Goal: Information Seeking & Learning: Learn about a topic

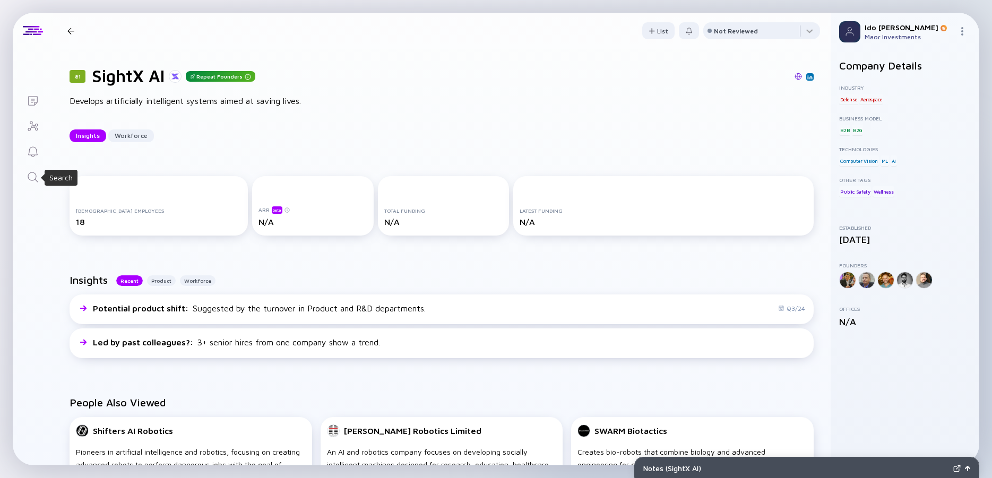
click at [35, 181] on icon "Search" at bounding box center [33, 177] width 13 height 13
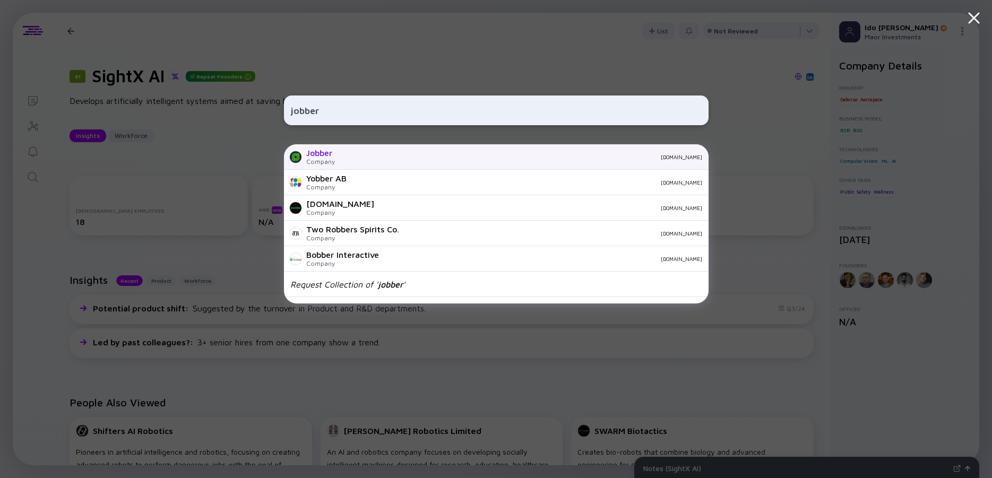
type input "jobber"
click at [328, 156] on div "Jobber" at bounding box center [320, 153] width 29 height 10
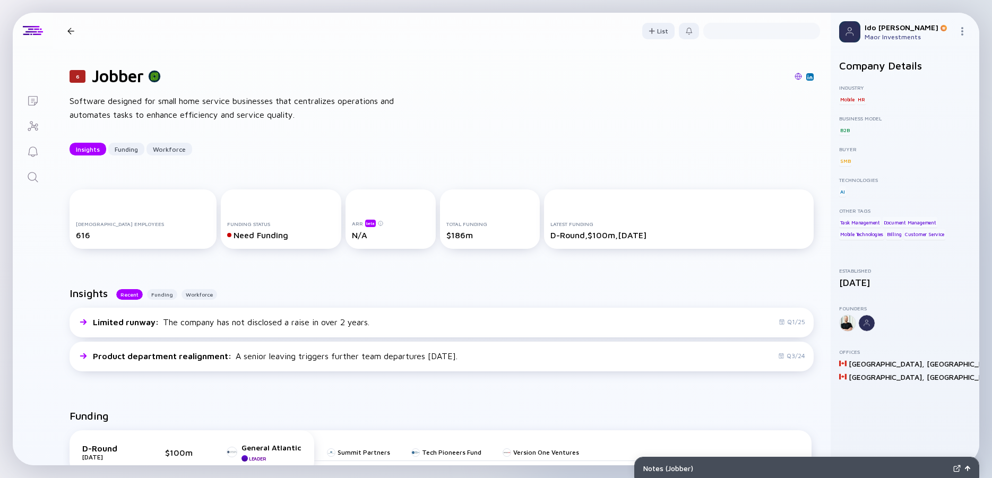
click at [209, 101] on div "Software designed for small home service businesses that centralizes operations…" at bounding box center [240, 107] width 340 height 27
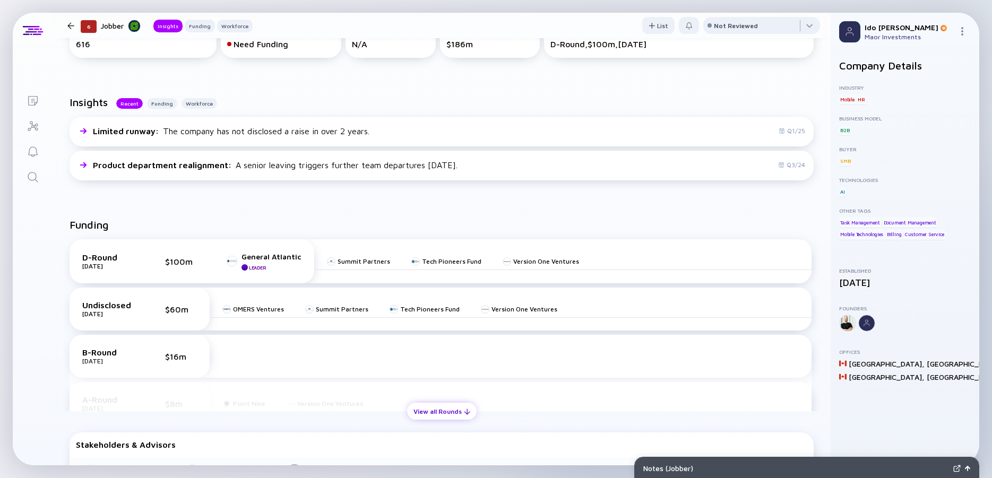
click at [448, 411] on div "View all Rounds" at bounding box center [442, 411] width 70 height 16
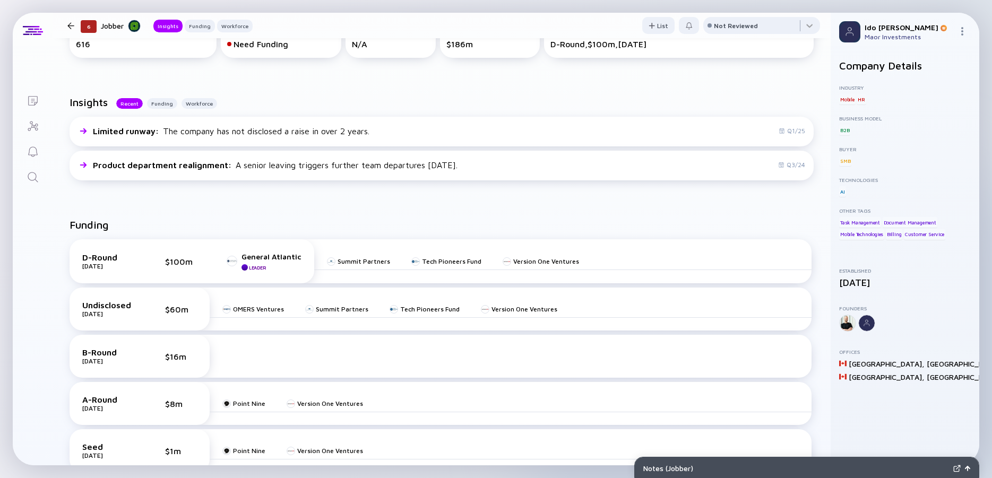
scroll to position [0, 0]
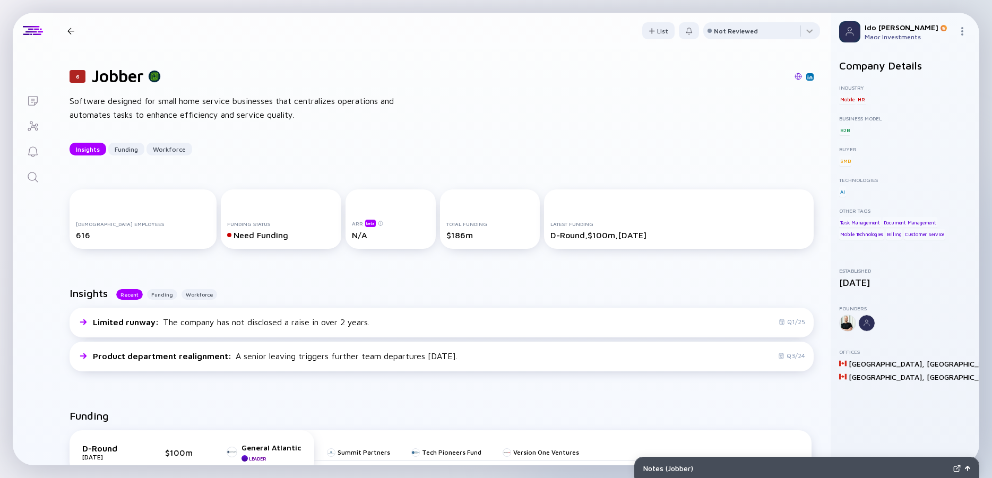
click at [34, 178] on icon "Search" at bounding box center [33, 177] width 13 height 13
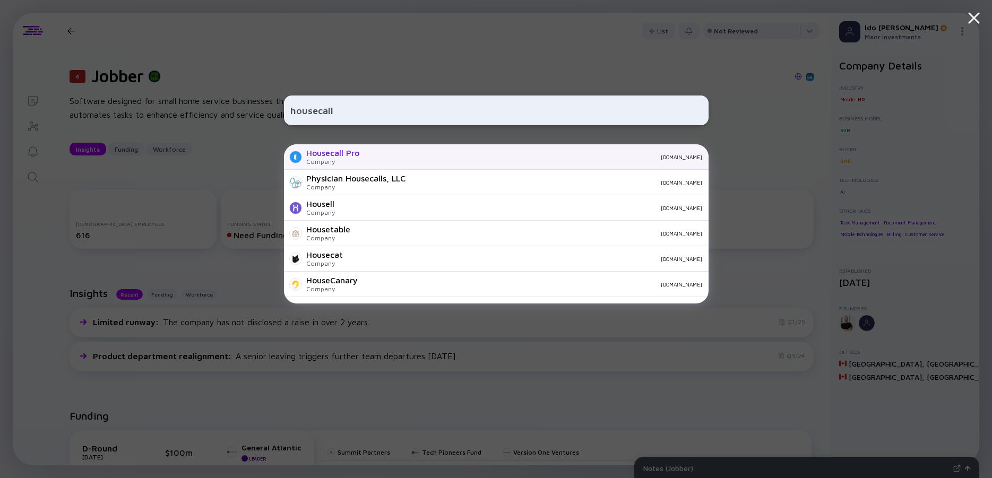
type input "housecall"
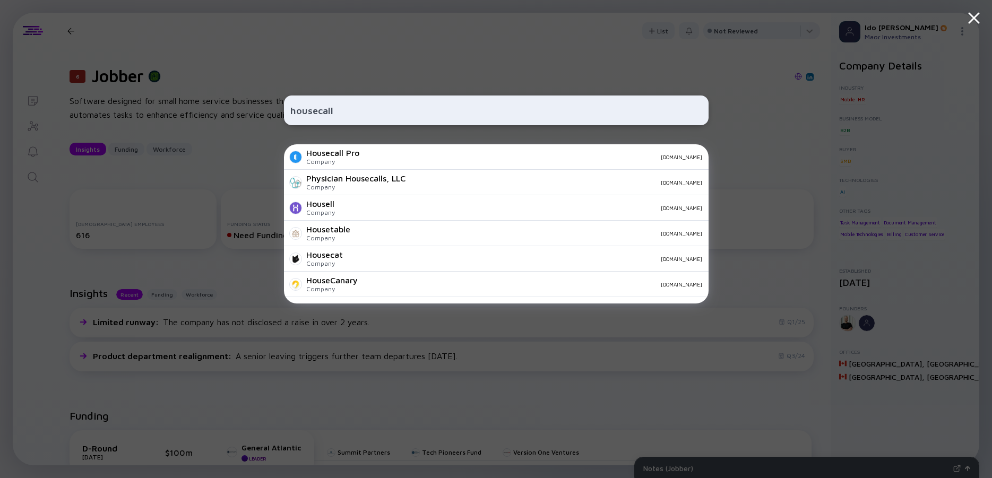
click at [328, 154] on div "Housecall Pro" at bounding box center [332, 153] width 53 height 10
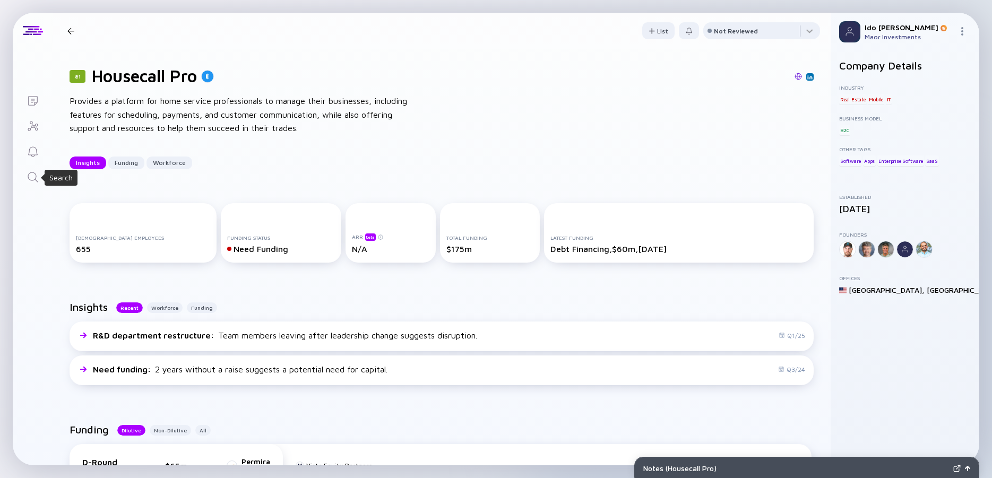
click at [33, 174] on icon "Search" at bounding box center [33, 177] width 13 height 13
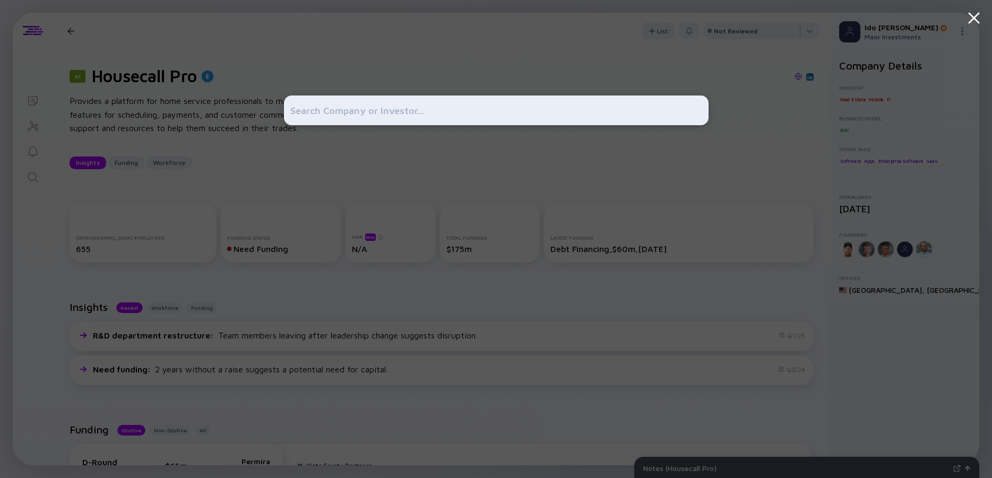
click at [337, 113] on input "text" at bounding box center [496, 110] width 412 height 19
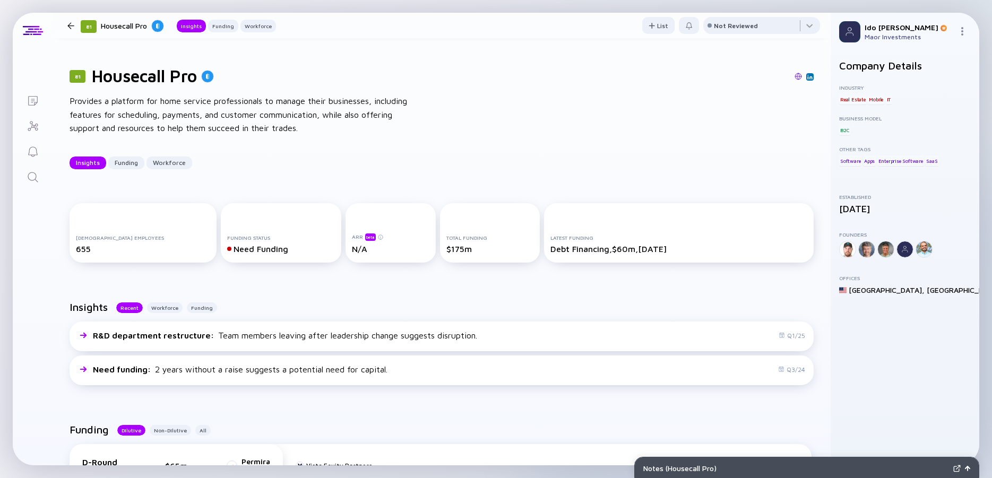
scroll to position [382, 0]
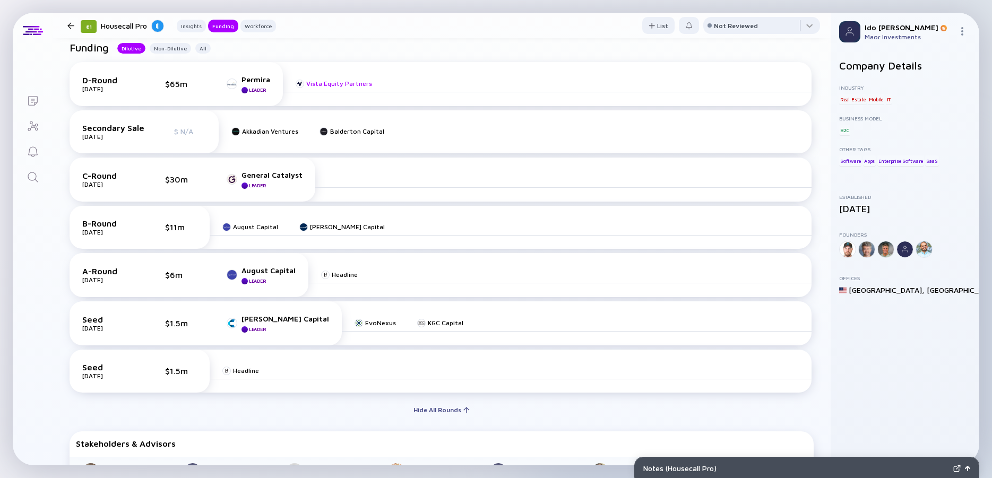
click at [339, 83] on div "Vista Equity Partners" at bounding box center [339, 84] width 66 height 8
click at [36, 174] on icon "Search" at bounding box center [33, 177] width 13 height 13
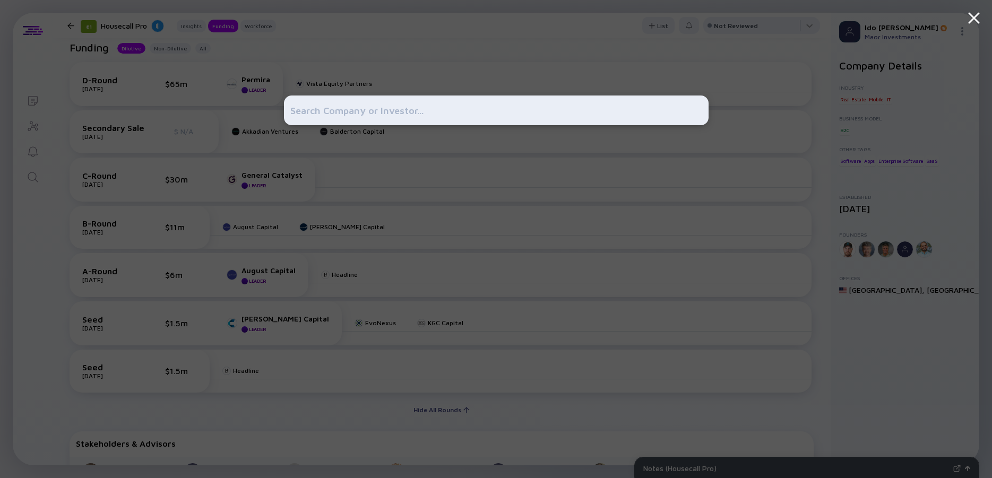
click at [363, 115] on input "text" at bounding box center [496, 110] width 412 height 19
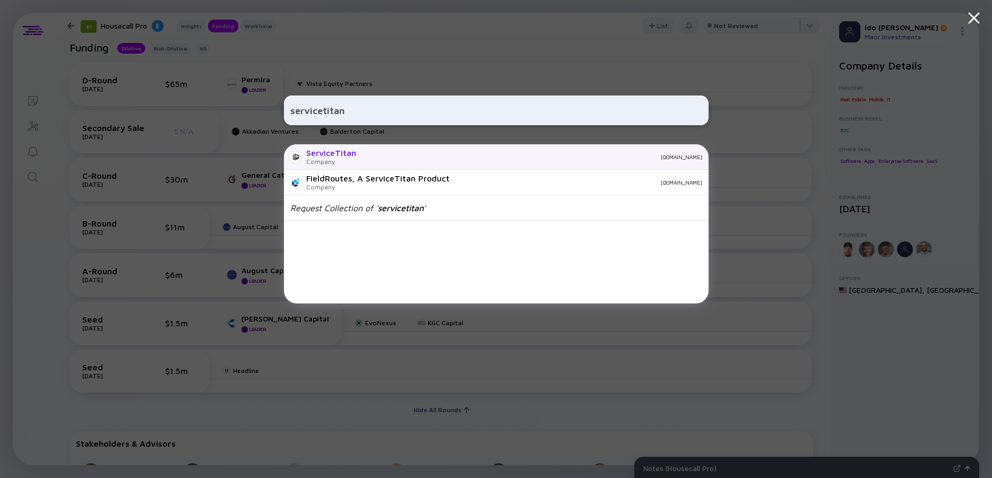
type input "servicetitan"
click at [336, 156] on div "ServiceTitan" at bounding box center [331, 153] width 50 height 10
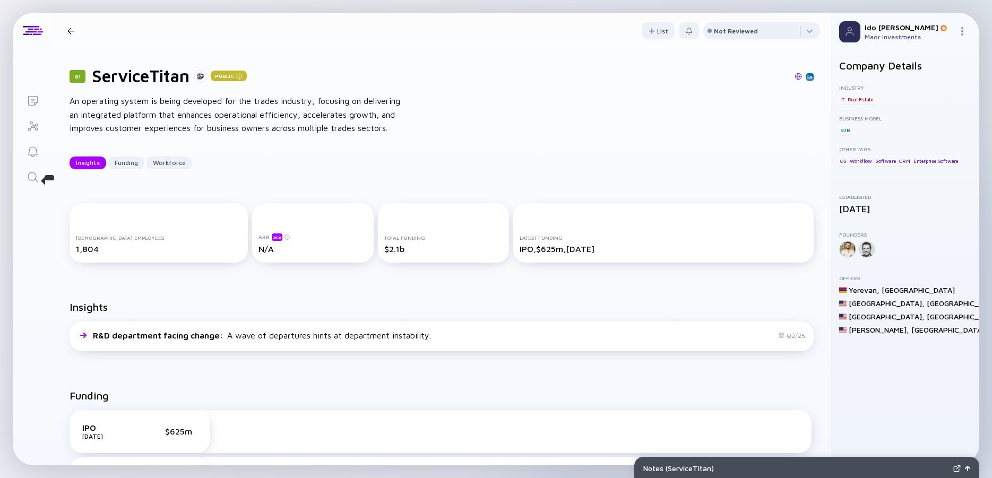
click at [33, 179] on icon "Search" at bounding box center [33, 177] width 13 height 13
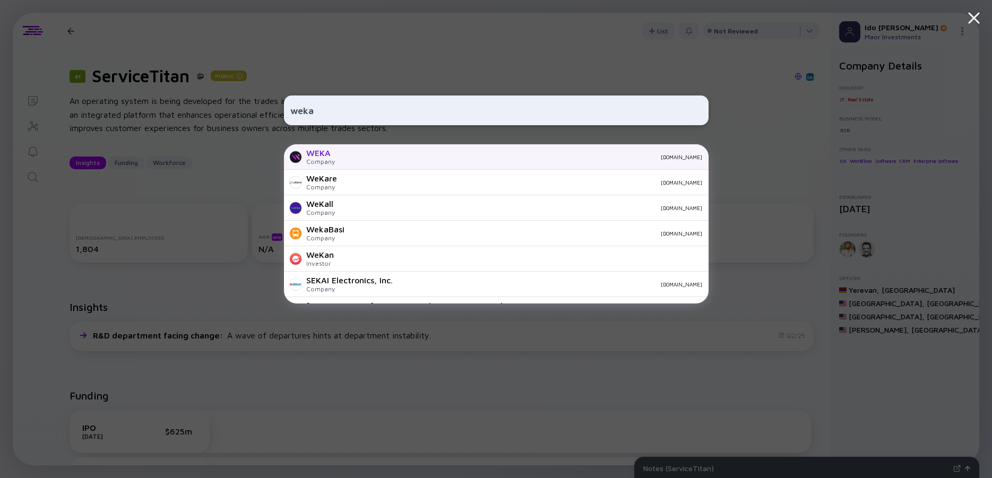
type input "weka"
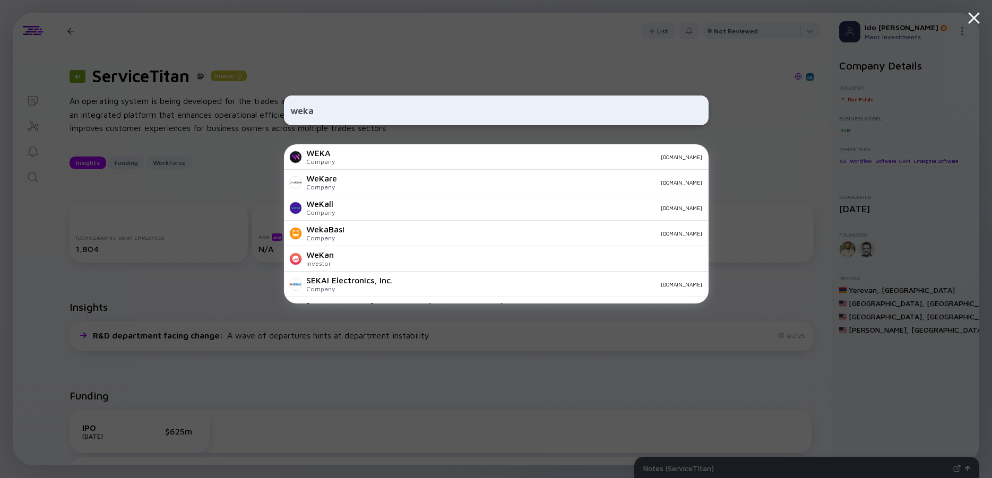
drag, startPoint x: 324, startPoint y: 156, endPoint x: 330, endPoint y: 155, distance: 5.9
click at [325, 156] on div "WEKA" at bounding box center [320, 153] width 29 height 10
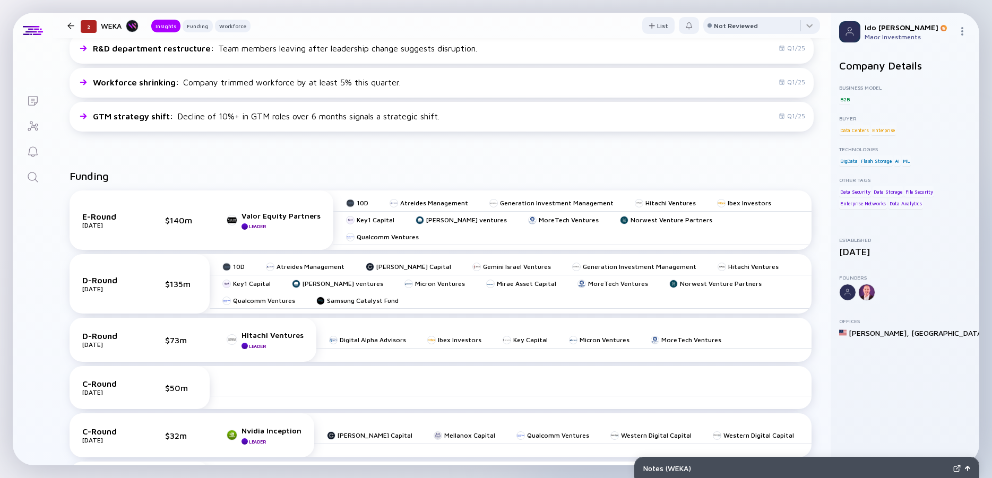
scroll to position [382, 0]
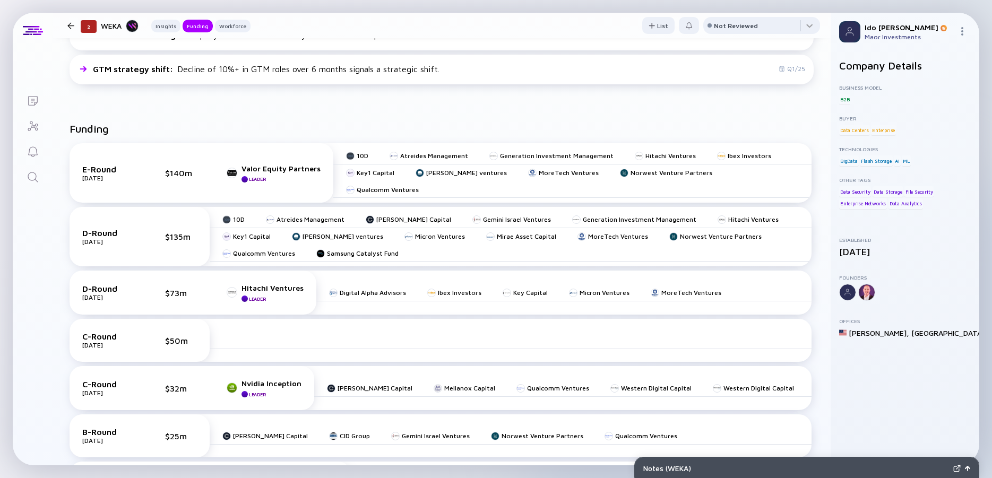
click at [35, 183] on icon "Search" at bounding box center [33, 177] width 13 height 13
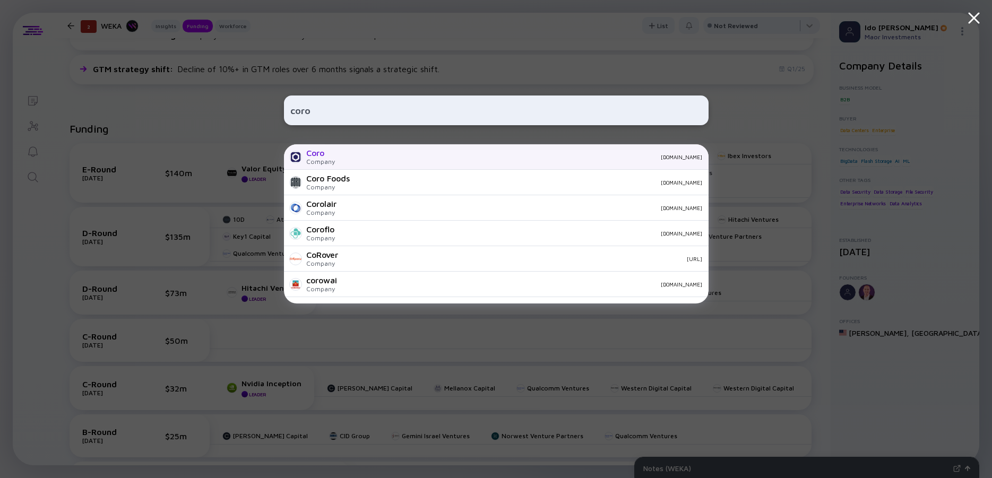
type input "coro"
click at [320, 149] on div "Coro" at bounding box center [320, 153] width 29 height 10
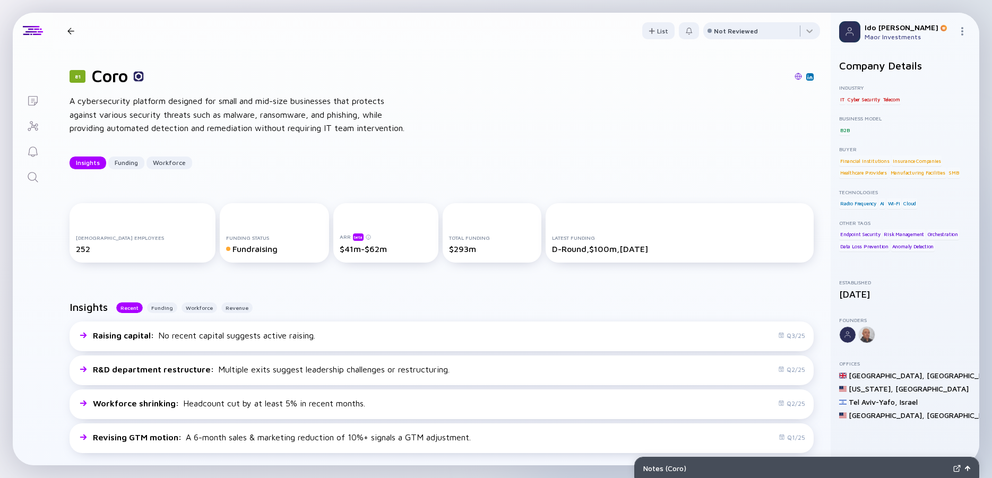
click at [25, 179] on link "Search" at bounding box center [33, 176] width 40 height 25
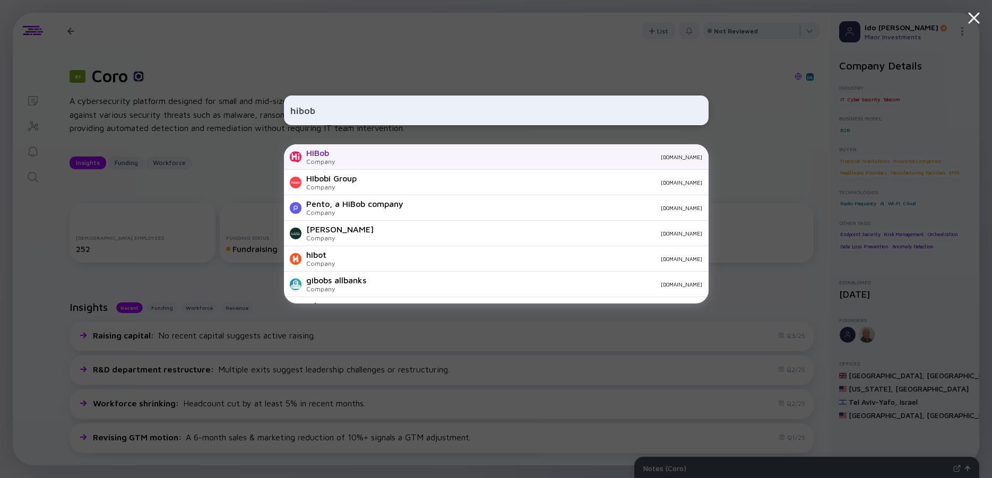
type input "hibob"
click at [317, 153] on div "HiBob" at bounding box center [320, 153] width 29 height 10
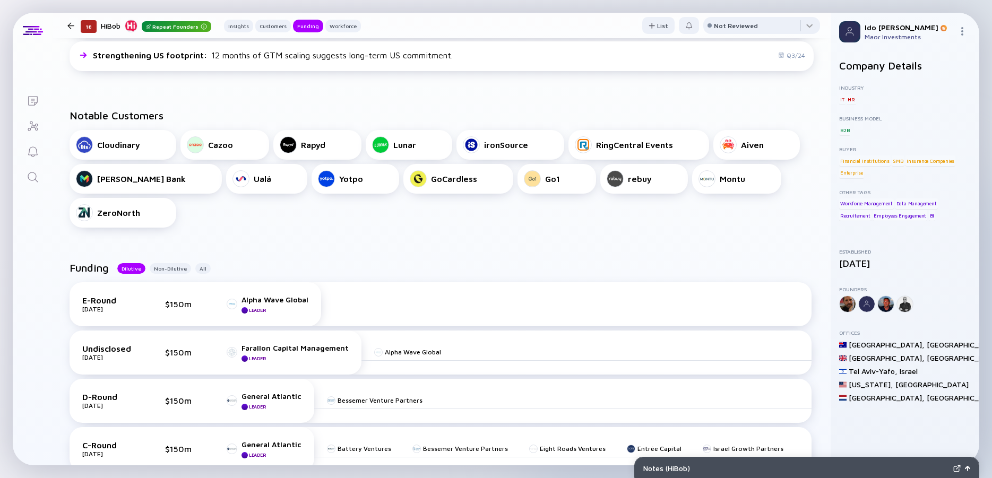
scroll to position [573, 0]
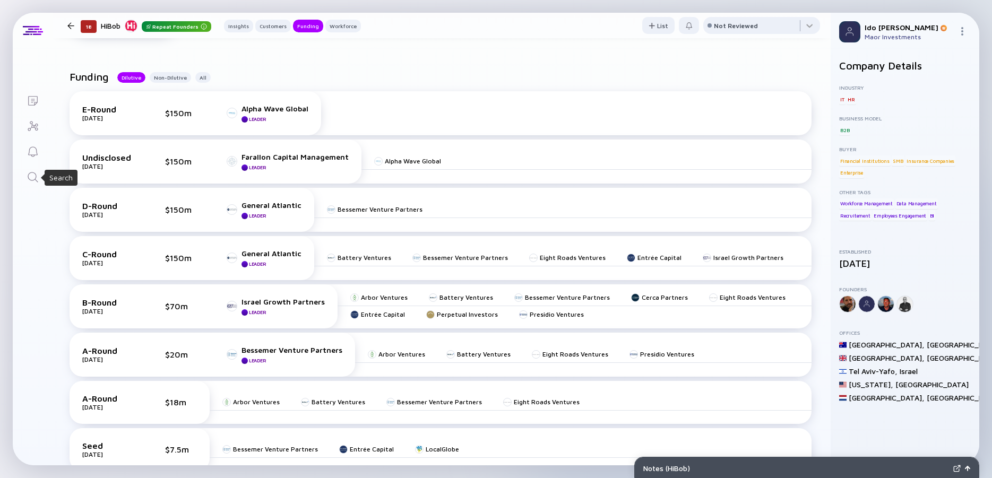
click at [31, 179] on icon "Search" at bounding box center [33, 177] width 13 height 13
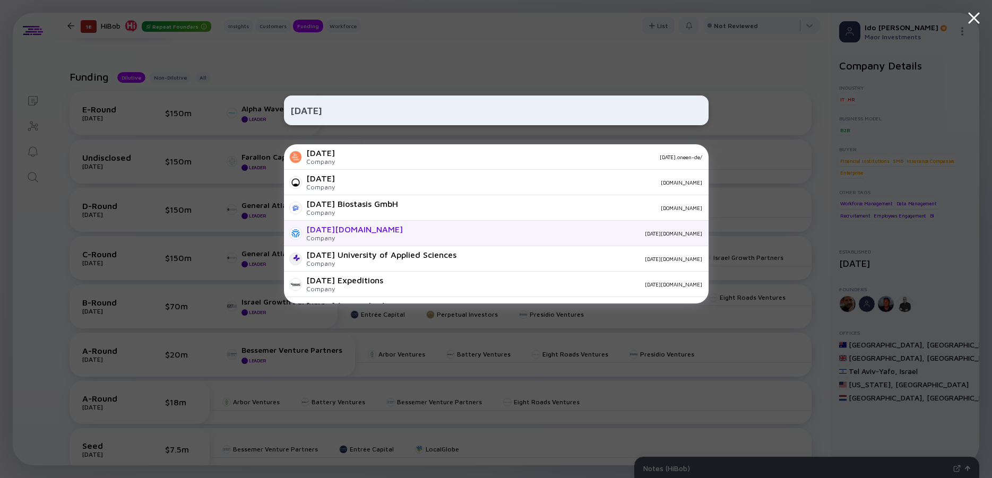
type input "[DATE]"
click at [324, 234] on div "[DATE][DOMAIN_NAME]" at bounding box center [354, 230] width 97 height 10
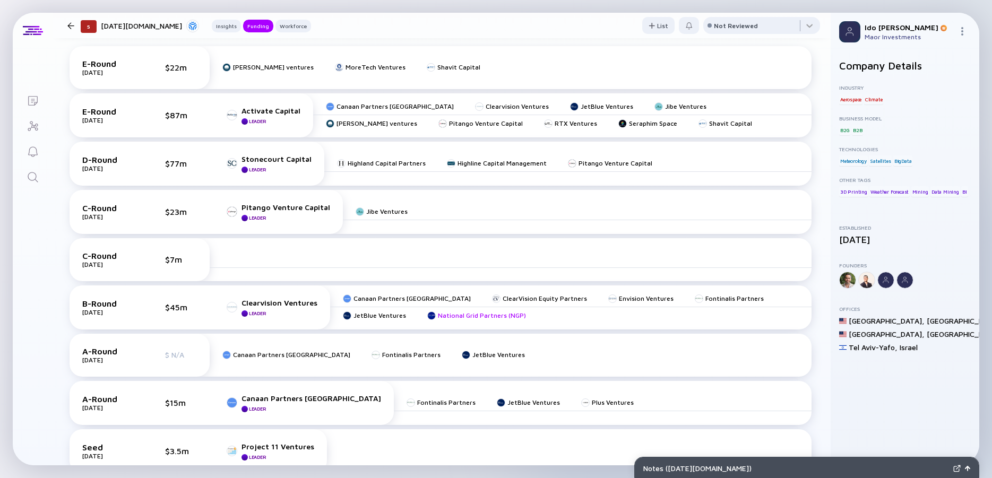
scroll to position [382, 0]
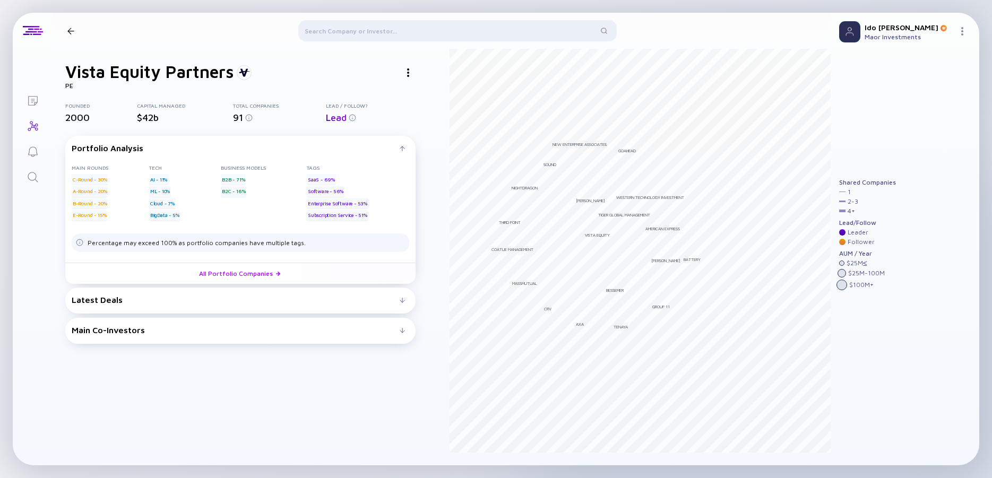
click at [360, 26] on div at bounding box center [457, 32] width 319 height 25
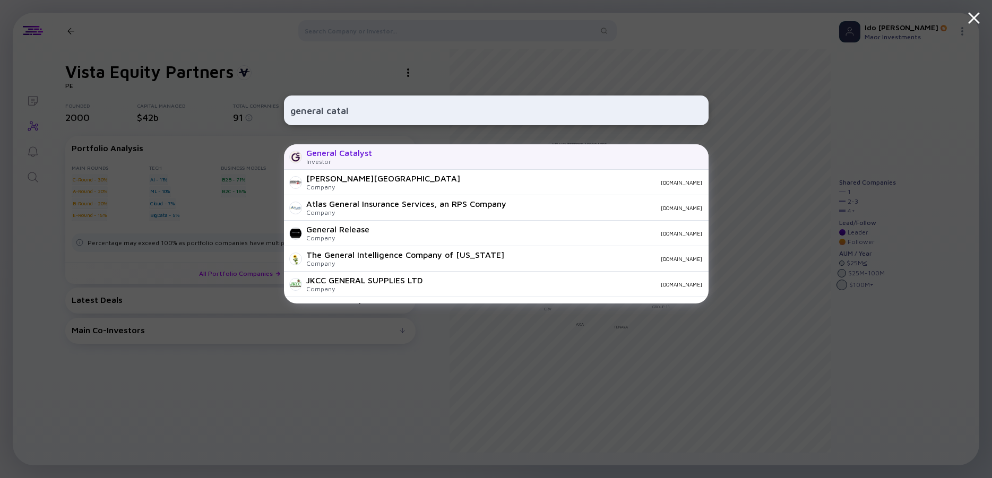
type input "general catal"
click at [364, 147] on div "General Catalyst Investor" at bounding box center [496, 156] width 425 height 25
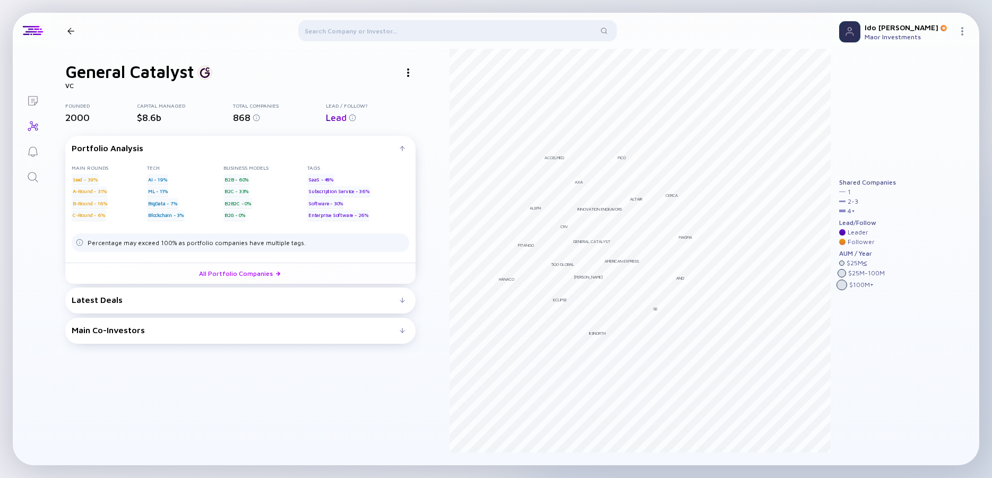
click at [364, 29] on div at bounding box center [457, 32] width 319 height 25
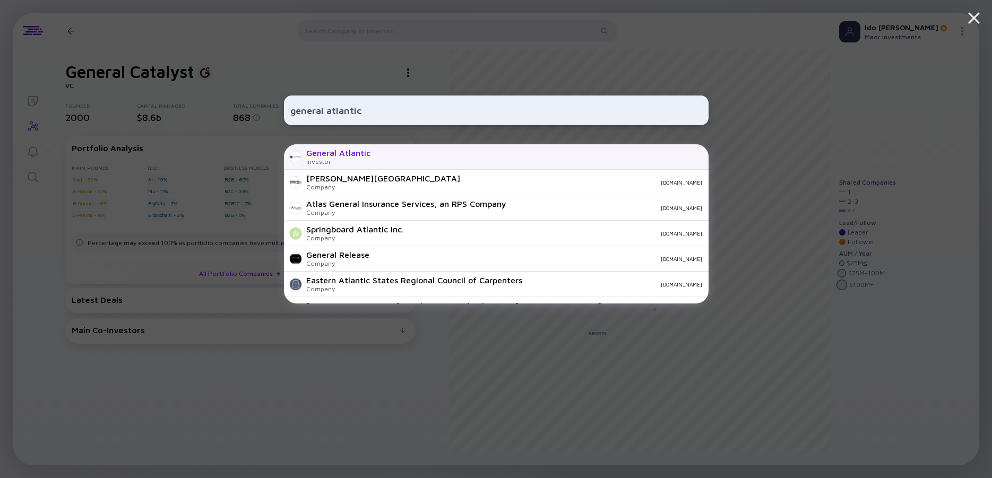
type input "general atlantic"
click at [337, 156] on div "General Atlantic" at bounding box center [338, 153] width 64 height 10
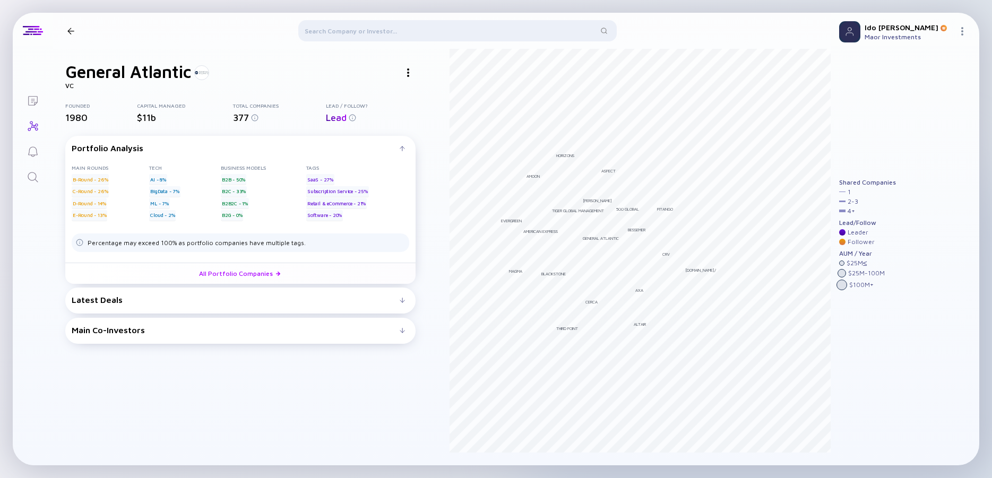
click at [37, 178] on icon "Search" at bounding box center [33, 177] width 13 height 13
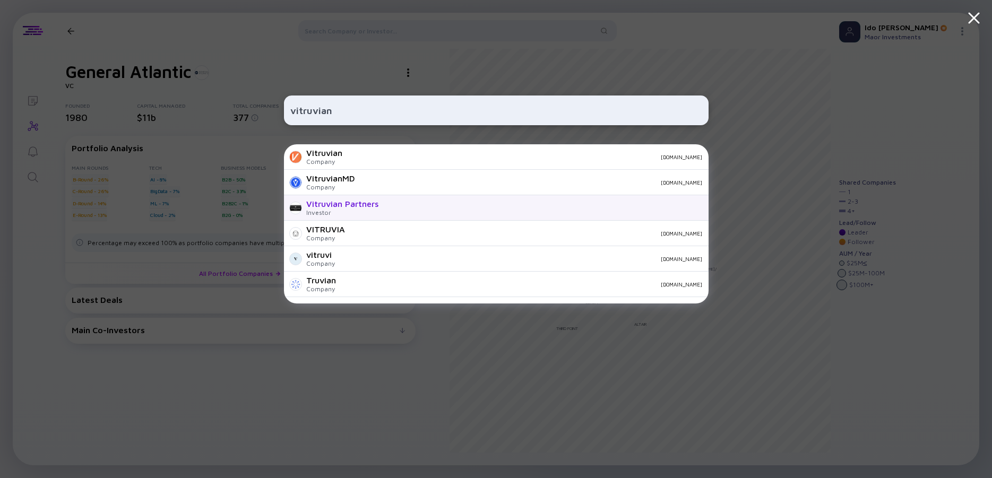
type input "vitruvian"
click at [351, 201] on div "Vitruvian Partners" at bounding box center [342, 204] width 72 height 10
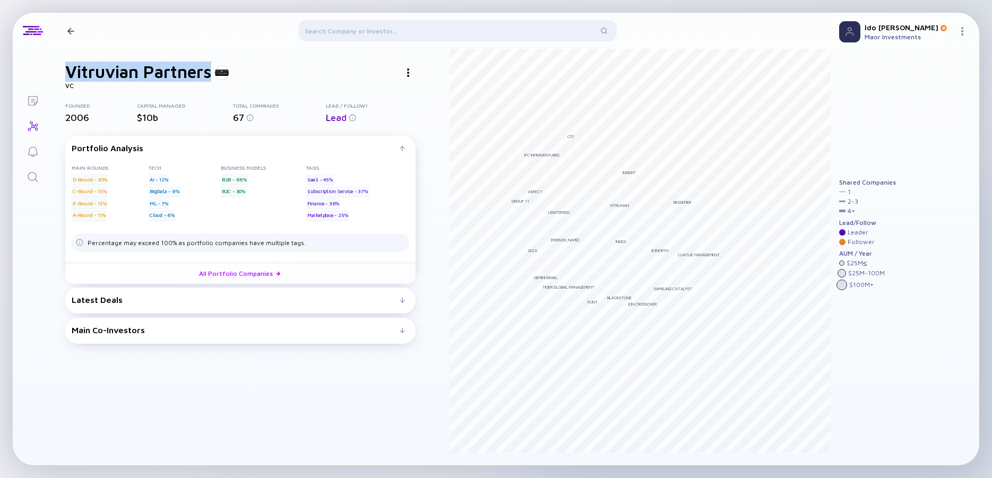
drag, startPoint x: 94, startPoint y: 71, endPoint x: 211, endPoint y: 73, distance: 117.3
click at [211, 73] on h1 "Vitruvian Partners" at bounding box center [138, 72] width 146 height 20
click at [404, 302] on div at bounding box center [402, 300] width 5 height 5
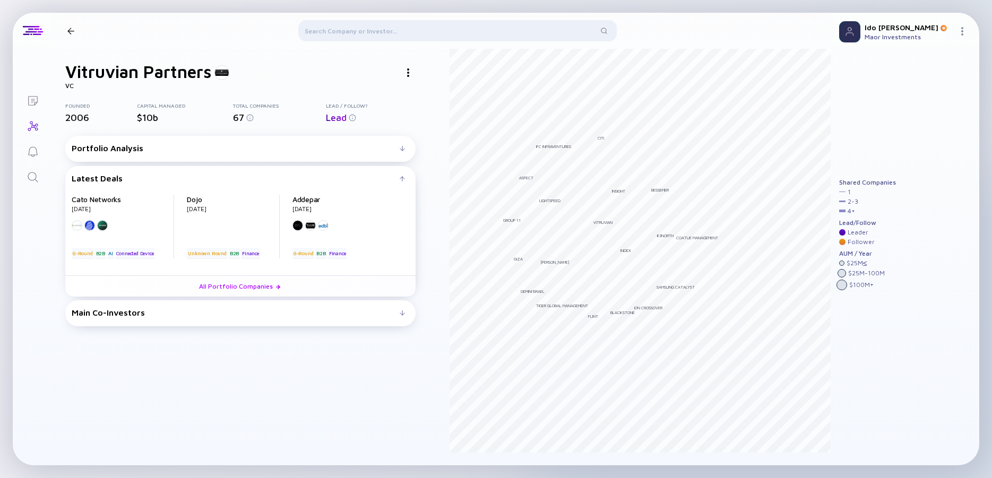
click at [337, 38] on div at bounding box center [457, 32] width 319 height 25
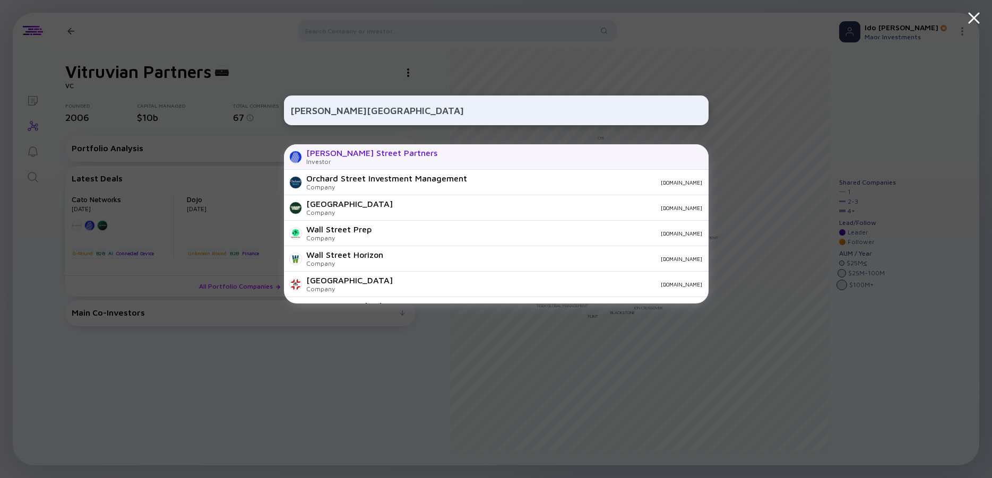
type input "adams street"
click at [362, 152] on div "Adams Street Partners" at bounding box center [371, 153] width 131 height 10
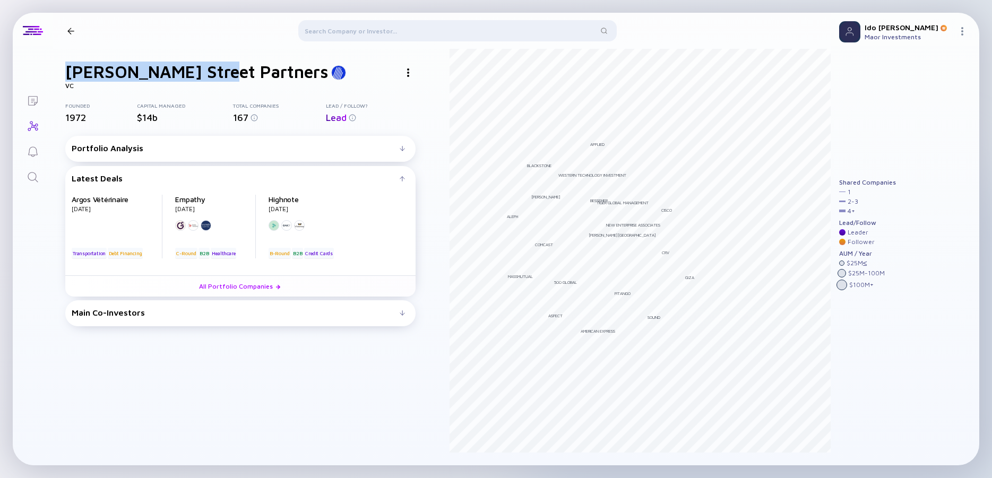
drag, startPoint x: 67, startPoint y: 73, endPoint x: 221, endPoint y: 73, distance: 154.0
click at [221, 73] on h1 "Adams Street Partners" at bounding box center [196, 72] width 263 height 20
click at [196, 73] on h1 "Adams Street Partners" at bounding box center [196, 72] width 263 height 20
click at [410, 75] on div at bounding box center [408, 72] width 15 height 15
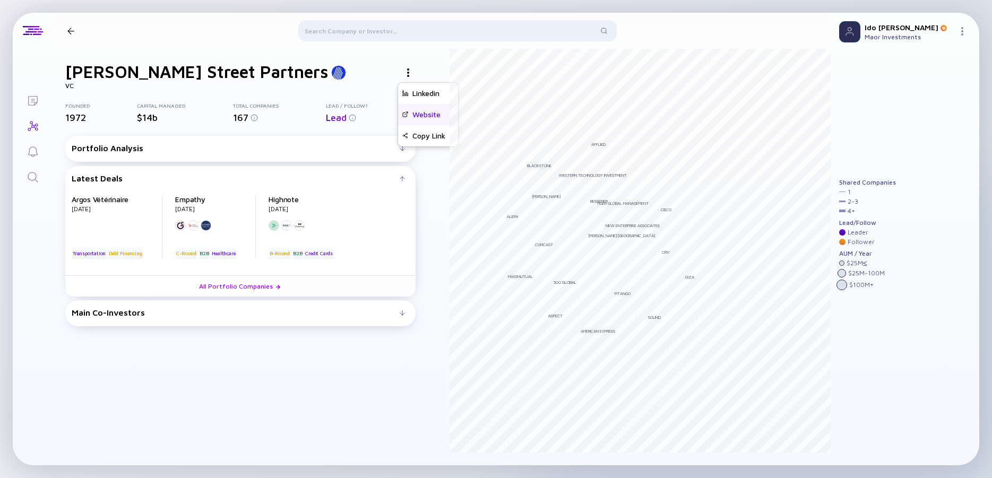
click at [422, 114] on div "Website" at bounding box center [428, 114] width 60 height 21
click at [358, 30] on div at bounding box center [457, 32] width 319 height 25
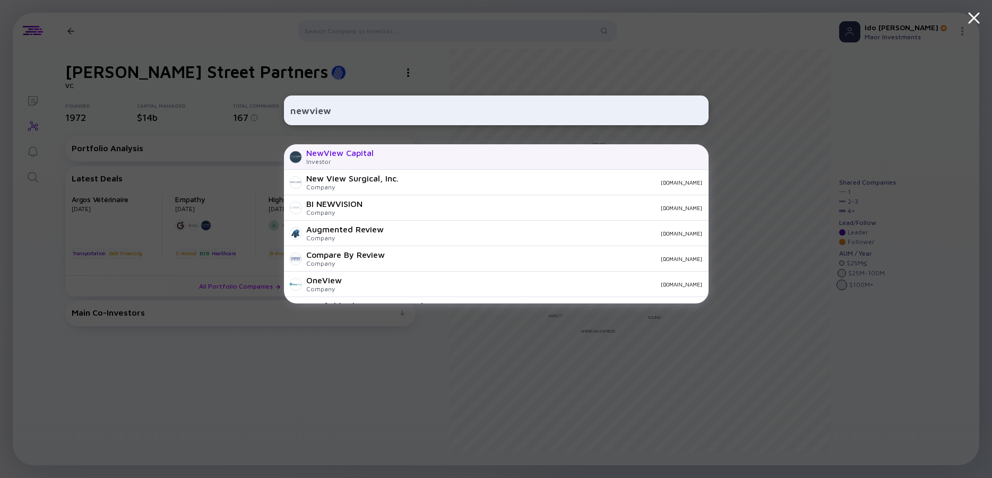
type input "newview"
click at [354, 148] on div "NewView Capital Investor" at bounding box center [496, 156] width 425 height 25
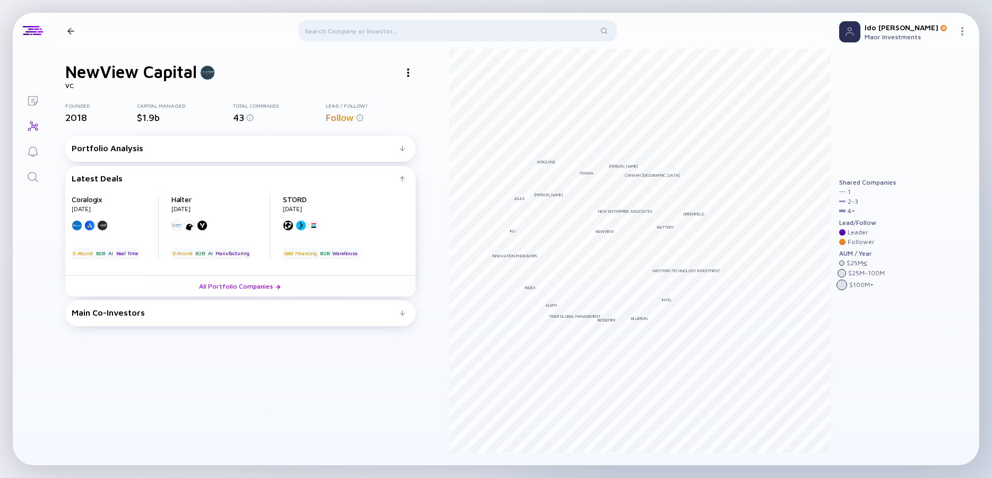
click at [410, 74] on div at bounding box center [408, 72] width 15 height 15
click at [410, 72] on div at bounding box center [408, 72] width 15 height 15
click at [405, 74] on div at bounding box center [408, 72] width 15 height 15
click at [431, 116] on div "Website" at bounding box center [428, 114] width 60 height 21
click at [389, 30] on div at bounding box center [457, 32] width 319 height 25
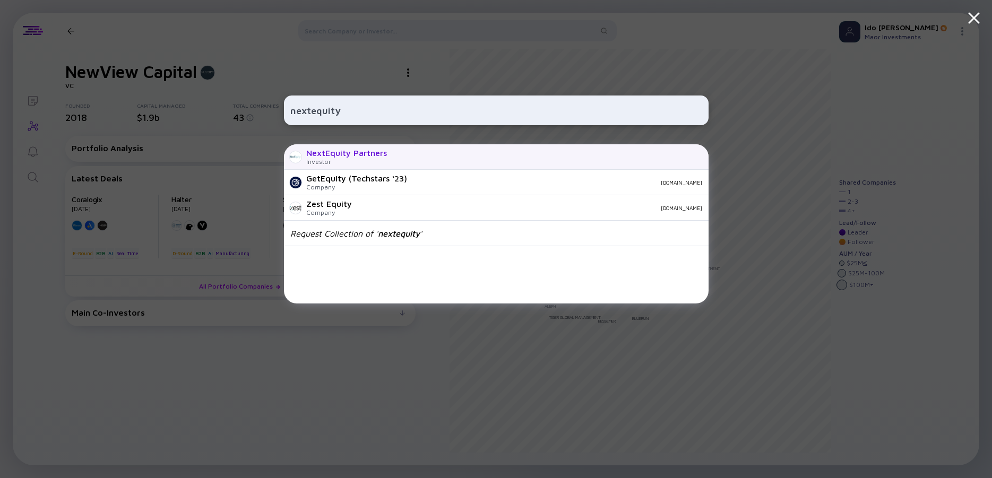
type input "nextequity"
click at [343, 151] on div "NextEquity Partners" at bounding box center [346, 153] width 81 height 10
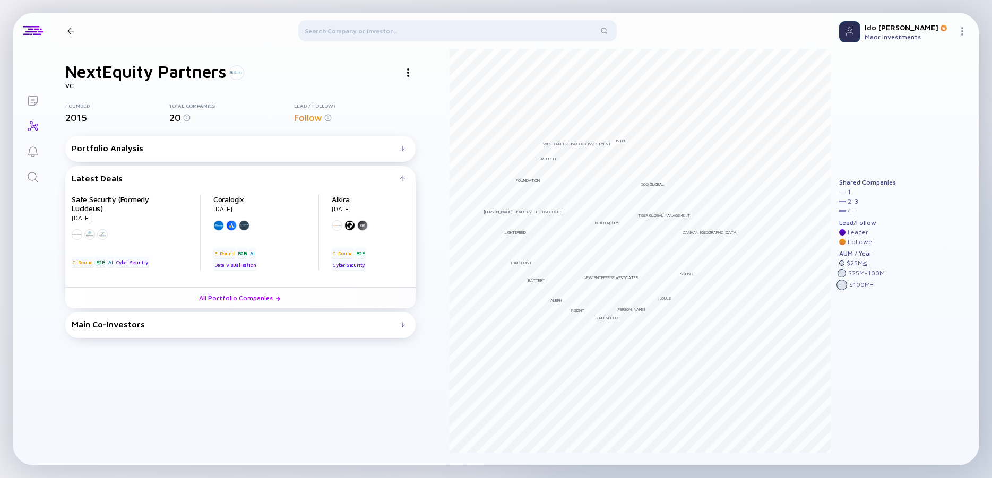
click at [407, 74] on div at bounding box center [408, 72] width 15 height 15
click at [426, 116] on div "Website" at bounding box center [428, 114] width 60 height 21
click at [376, 27] on div at bounding box center [457, 32] width 319 height 25
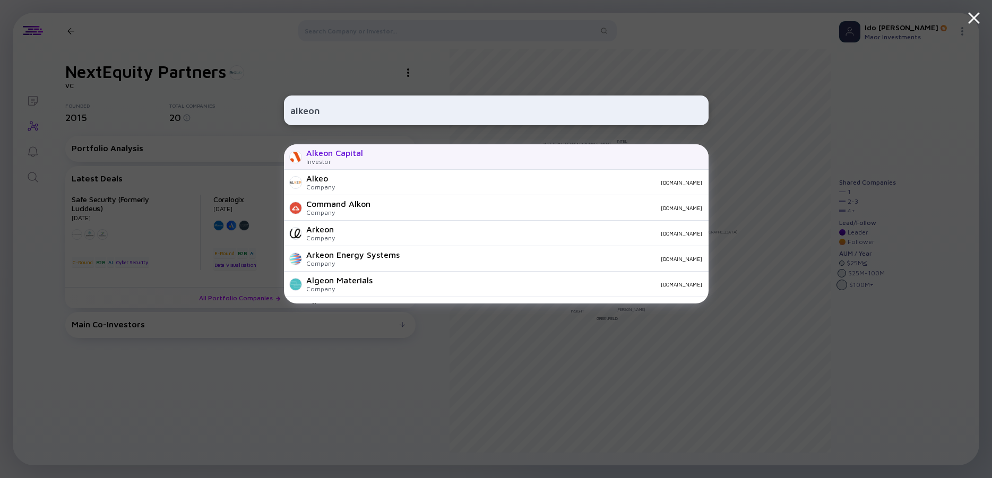
type input "alkeon"
click at [361, 153] on div "Alkeon Capital" at bounding box center [334, 153] width 57 height 10
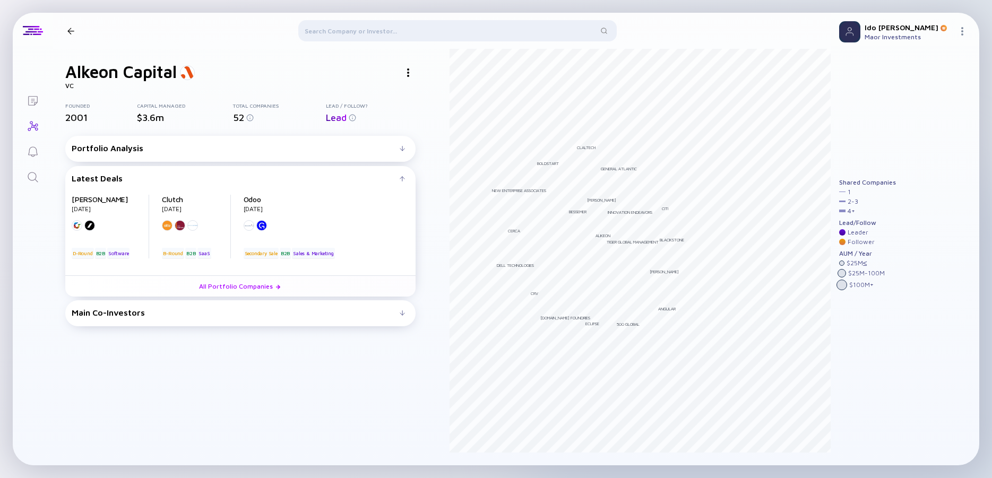
click at [408, 74] on img at bounding box center [408, 72] width 2 height 8
click at [422, 117] on div "Website" at bounding box center [428, 114] width 60 height 21
